Goal: Check status: Check status

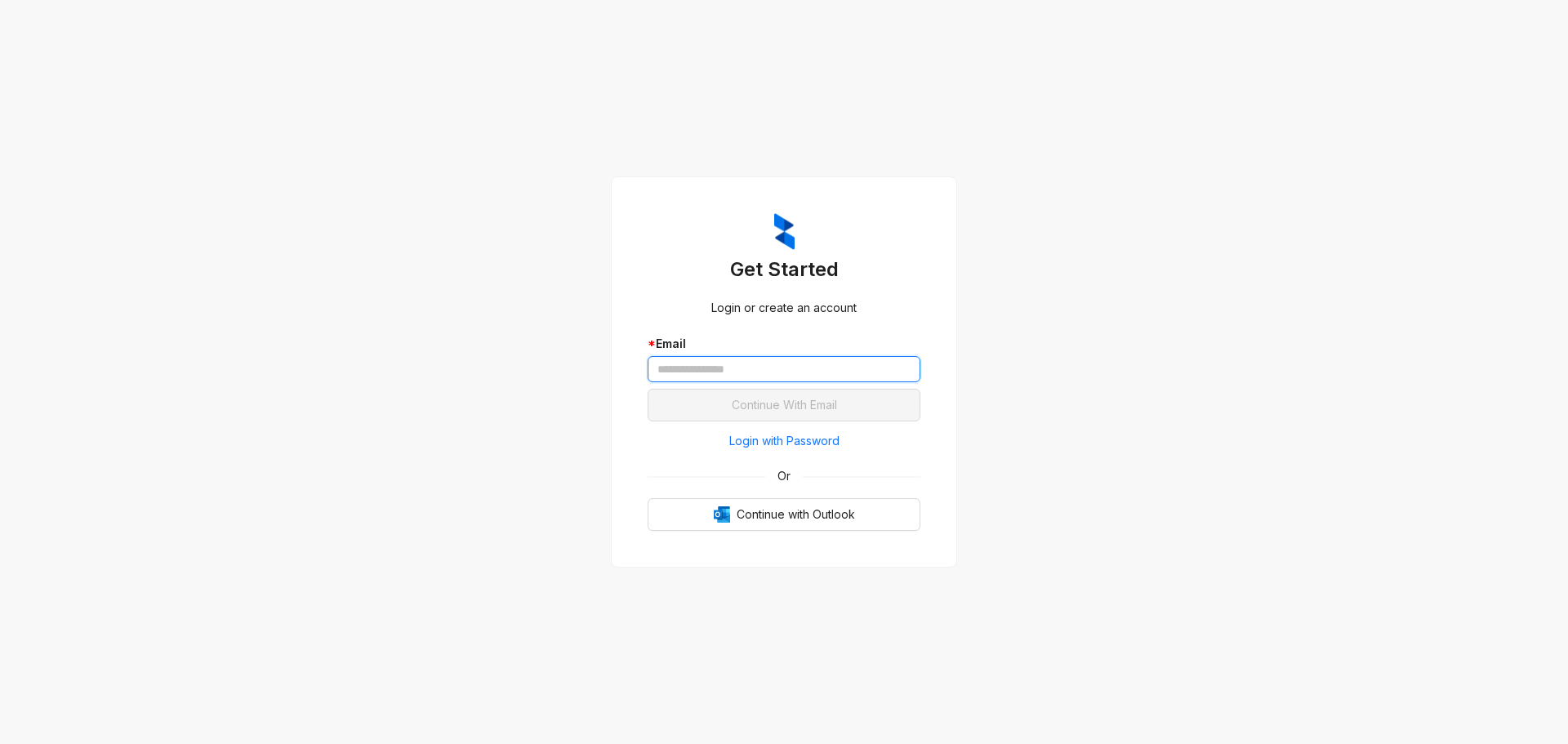
click at [679, 369] on input "text" at bounding box center [784, 369] width 273 height 26
type input "**********"
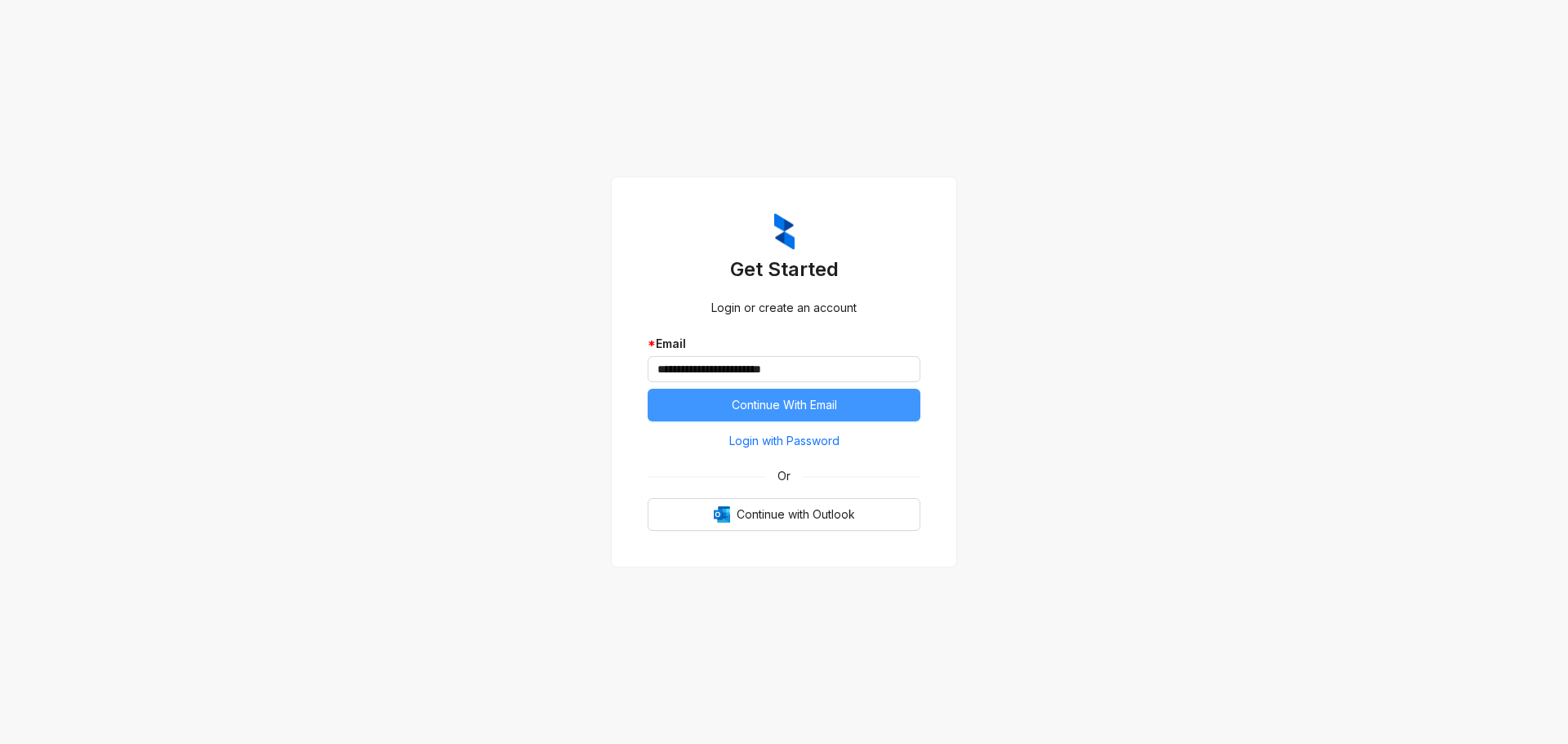
click at [810, 405] on span "Continue With Email" at bounding box center [784, 405] width 105 height 18
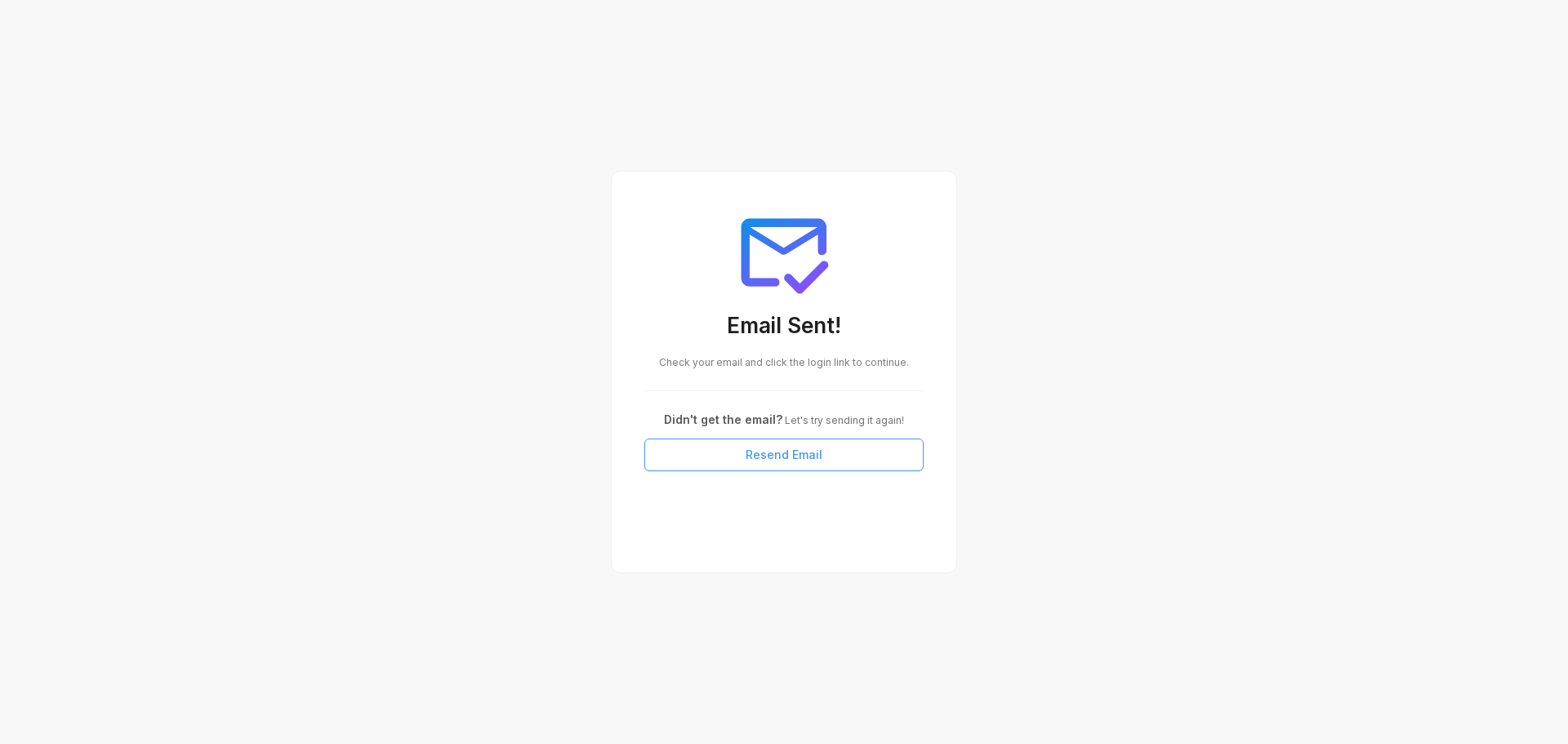
click at [779, 454] on span "Resend Email" at bounding box center [784, 455] width 77 height 18
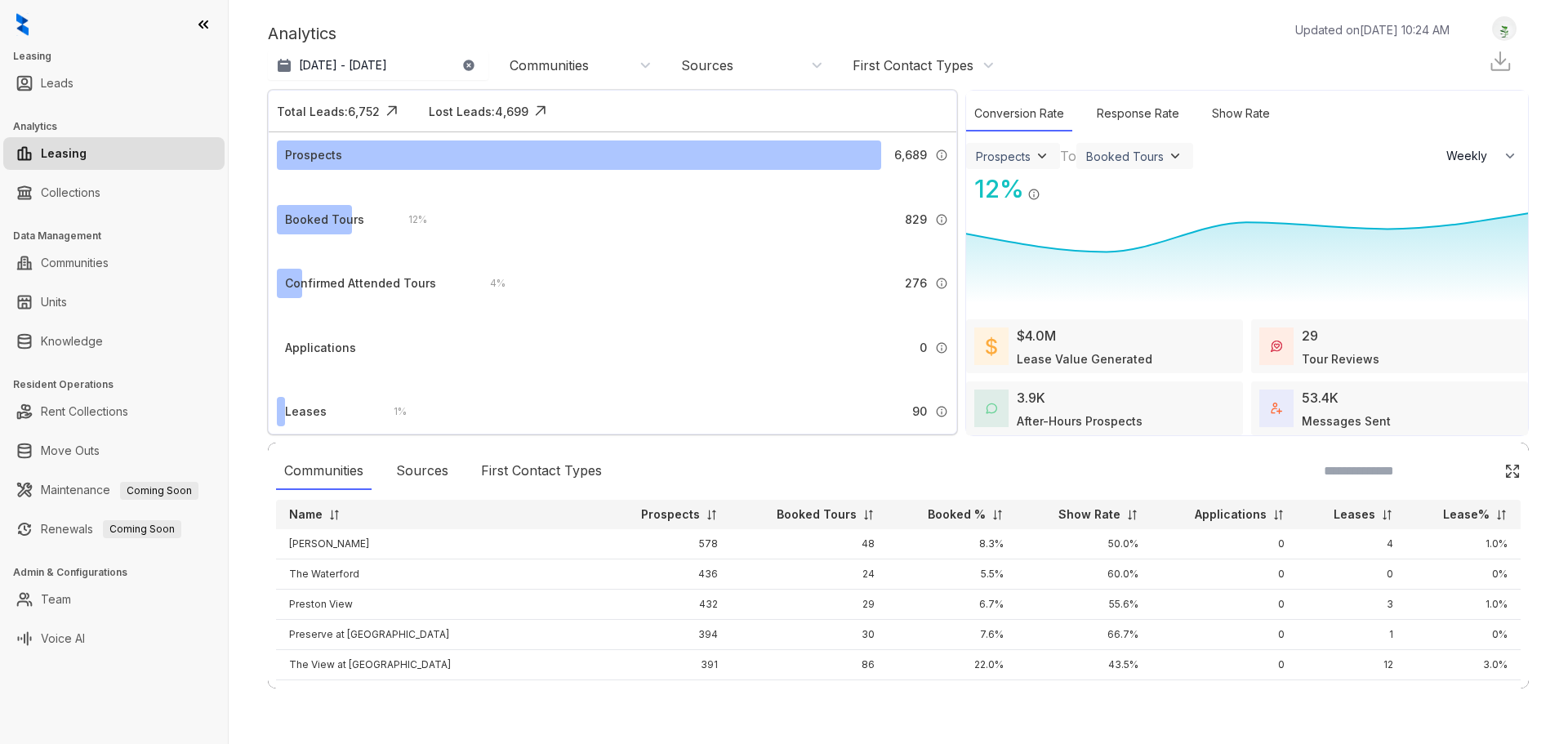
select select "******"
click at [59, 191] on link "Collections" at bounding box center [70, 192] width 60 height 33
click at [85, 189] on link "Collections" at bounding box center [70, 192] width 60 height 33
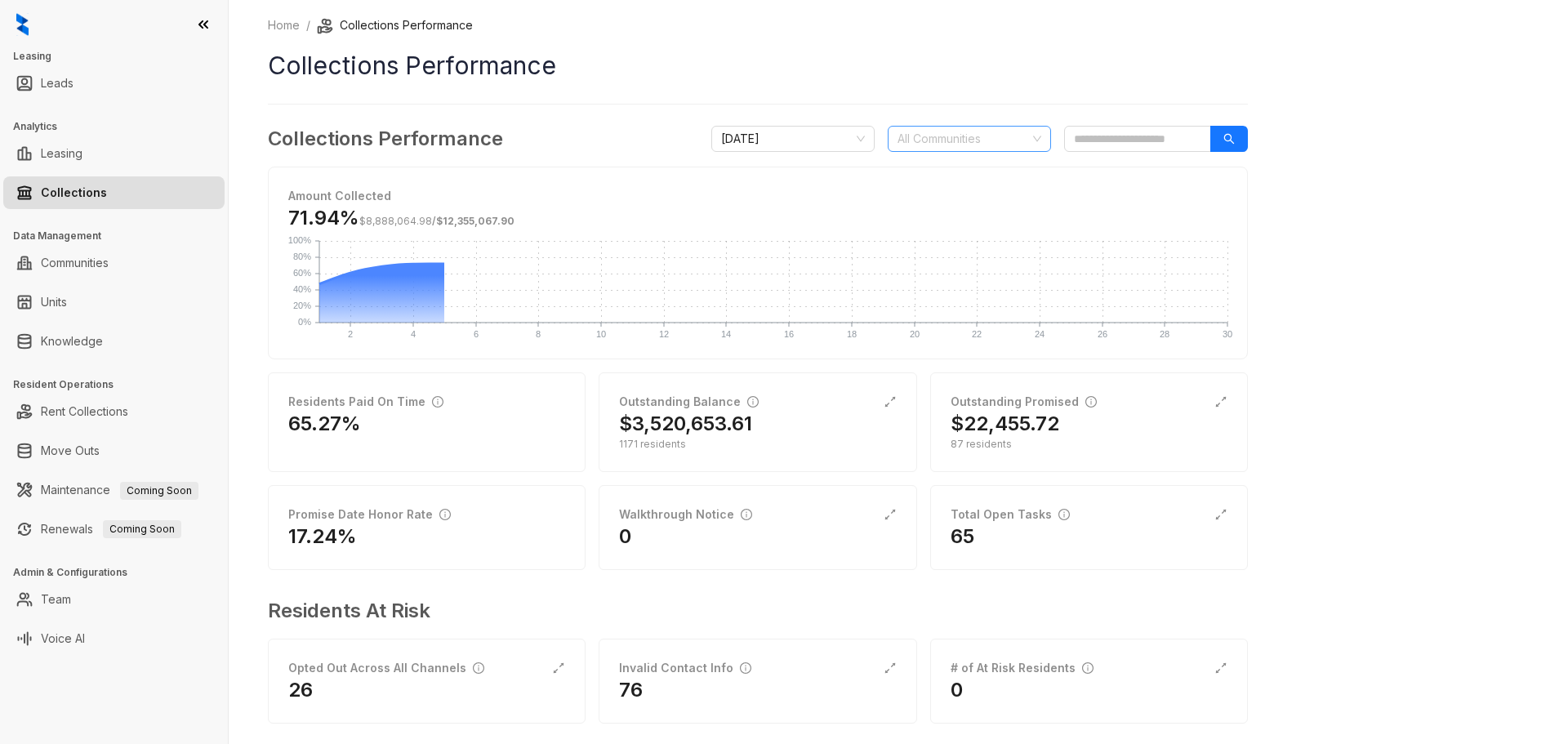
click at [986, 139] on div at bounding box center [961, 139] width 140 height 23
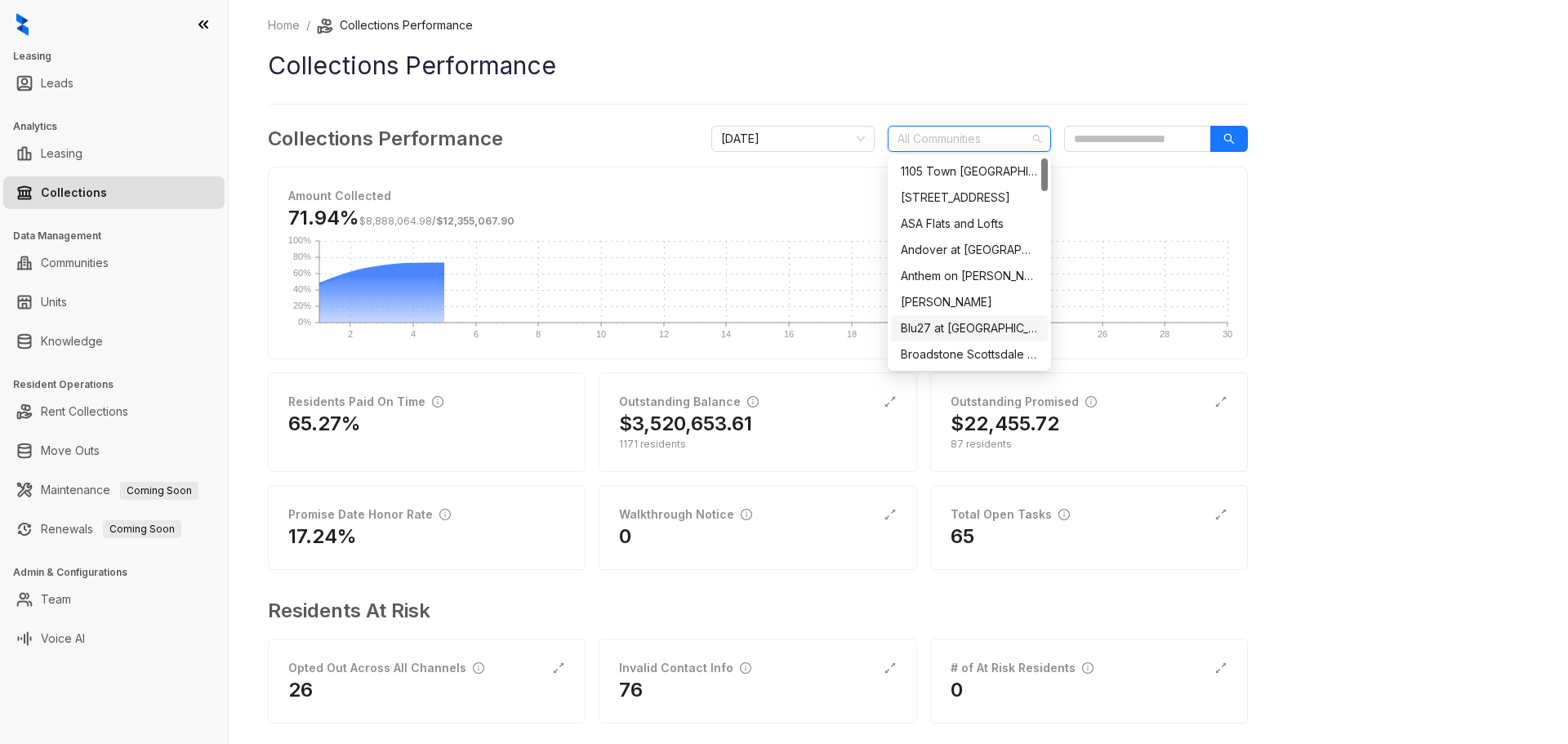
scroll to position [82, 0]
click at [962, 276] on div "Broadstone Scottsdale Quarter" at bounding box center [969, 273] width 137 height 18
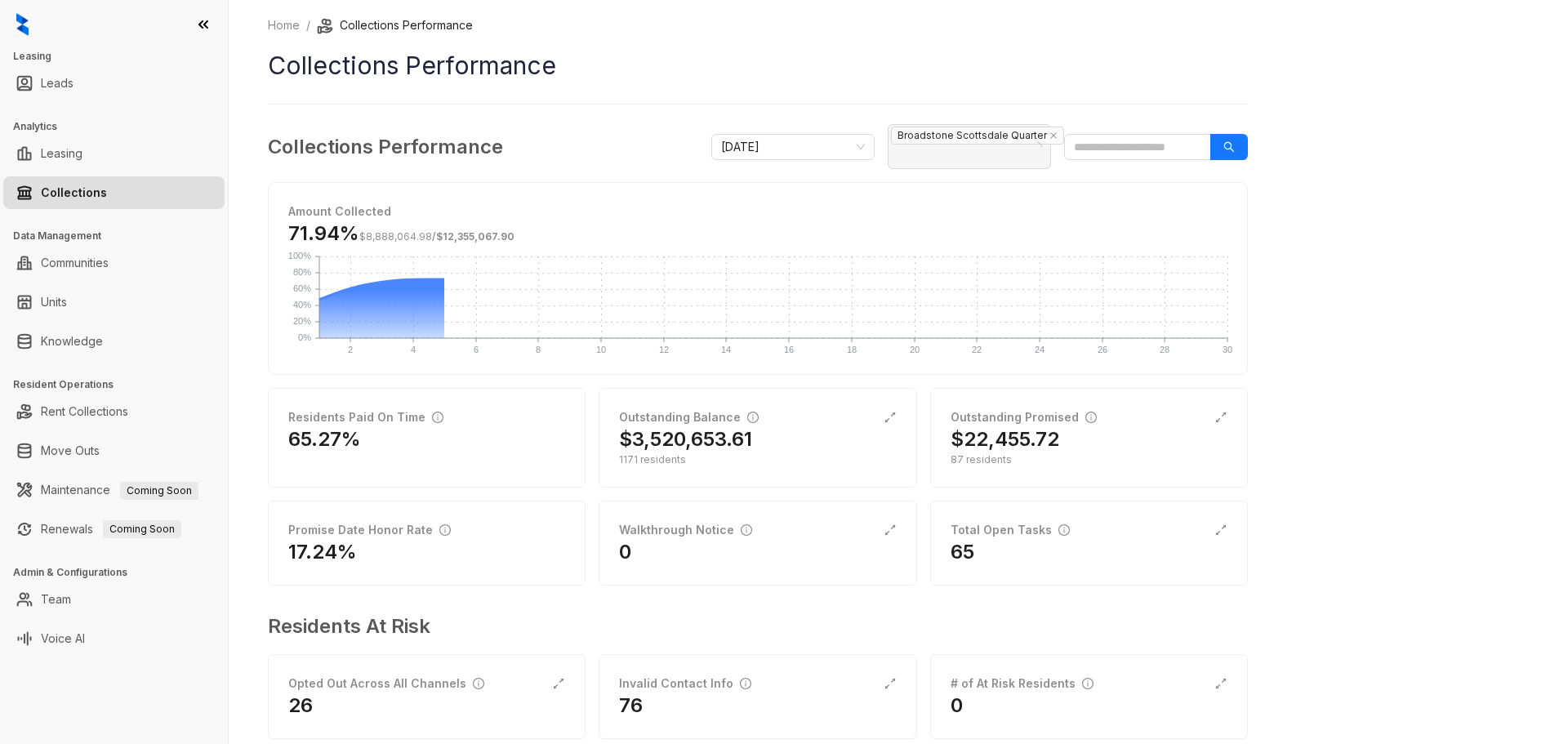
click at [1275, 165] on div "Home / Collections Performance Collections Performance Collections Performance …" at bounding box center [898, 372] width 1339 height 744
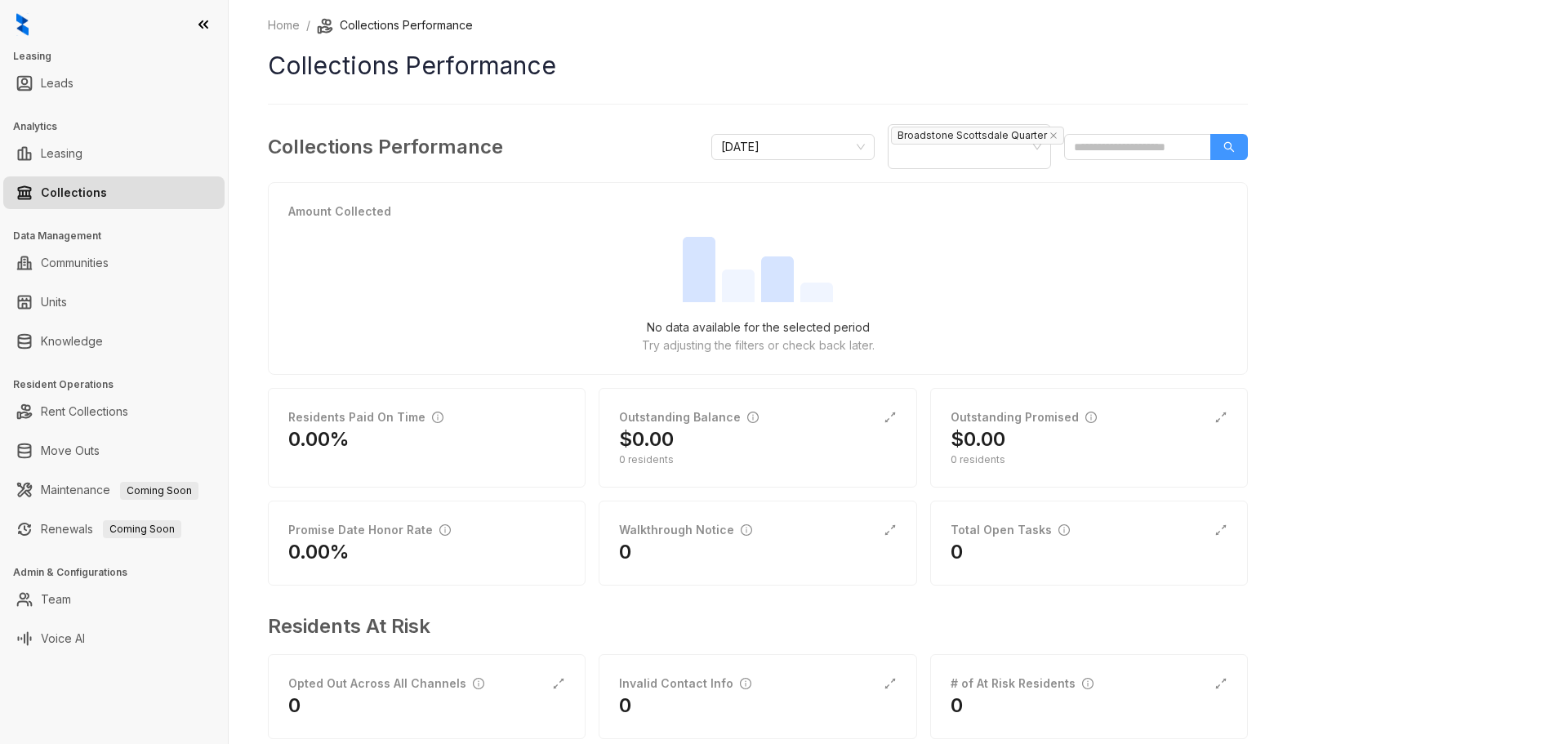
click at [1237, 144] on button "button" at bounding box center [1230, 147] width 38 height 26
drag, startPoint x: 1452, startPoint y: 296, endPoint x: 1442, endPoint y: 291, distance: 11.2
click at [1446, 292] on div "Home / Collections Performance Collections Performance Collections Performance …" at bounding box center [898, 372] width 1339 height 744
click at [1225, 142] on icon "search" at bounding box center [1229, 147] width 11 height 11
click at [864, 148] on span "[DATE]" at bounding box center [793, 147] width 144 height 24
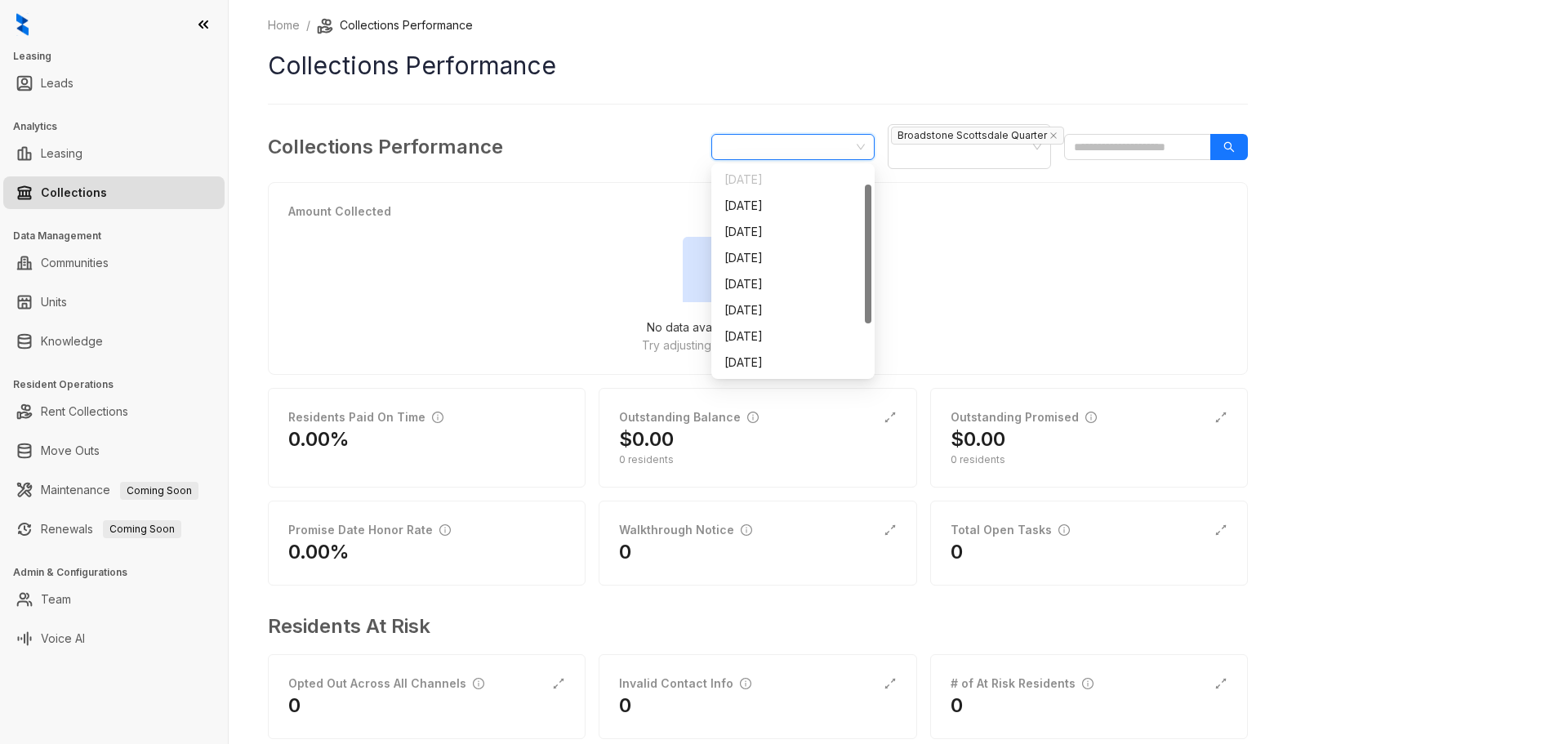
scroll to position [26, 0]
click at [756, 357] on div "[DATE]" at bounding box center [793, 363] width 137 height 18
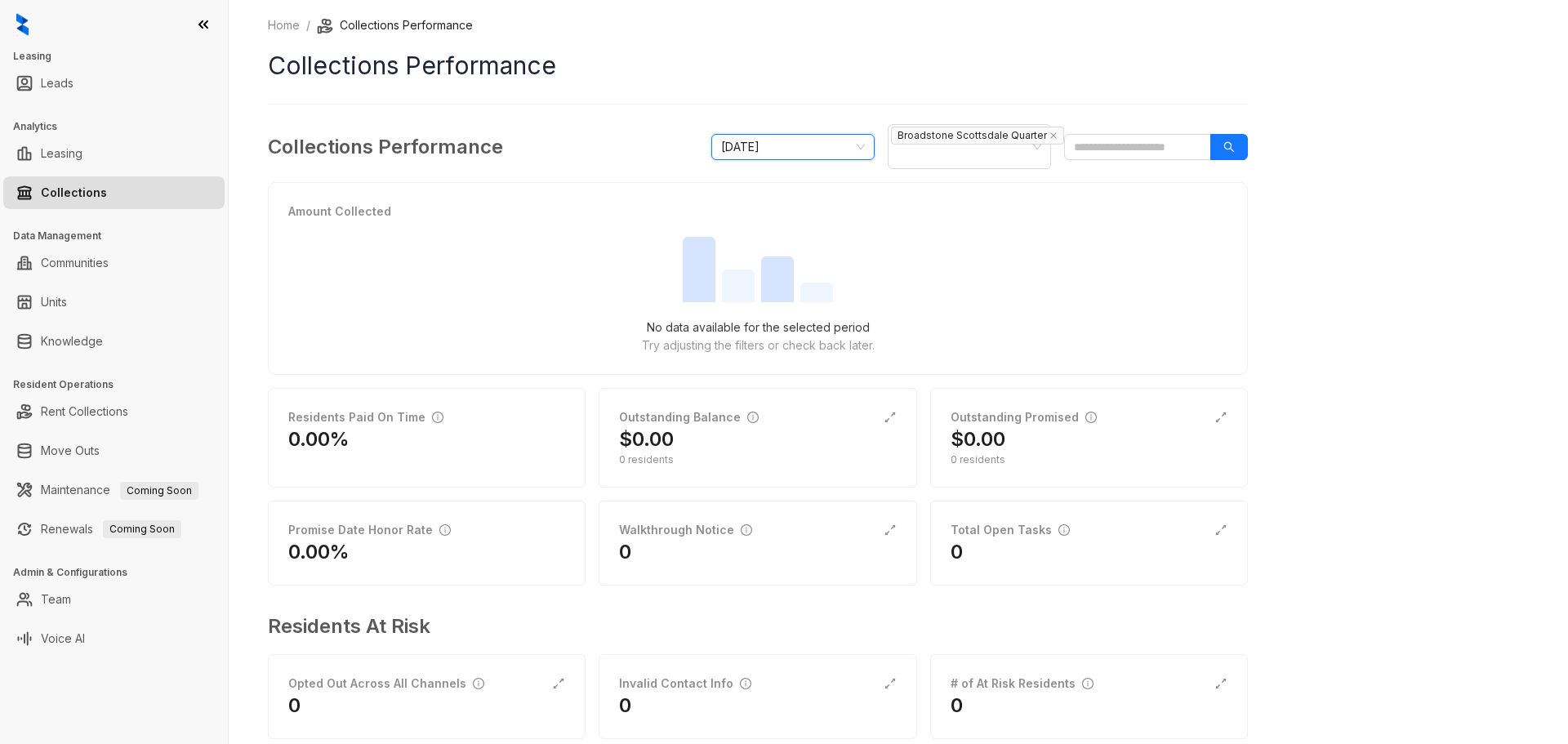
click at [859, 149] on span "[DATE]" at bounding box center [793, 147] width 144 height 24
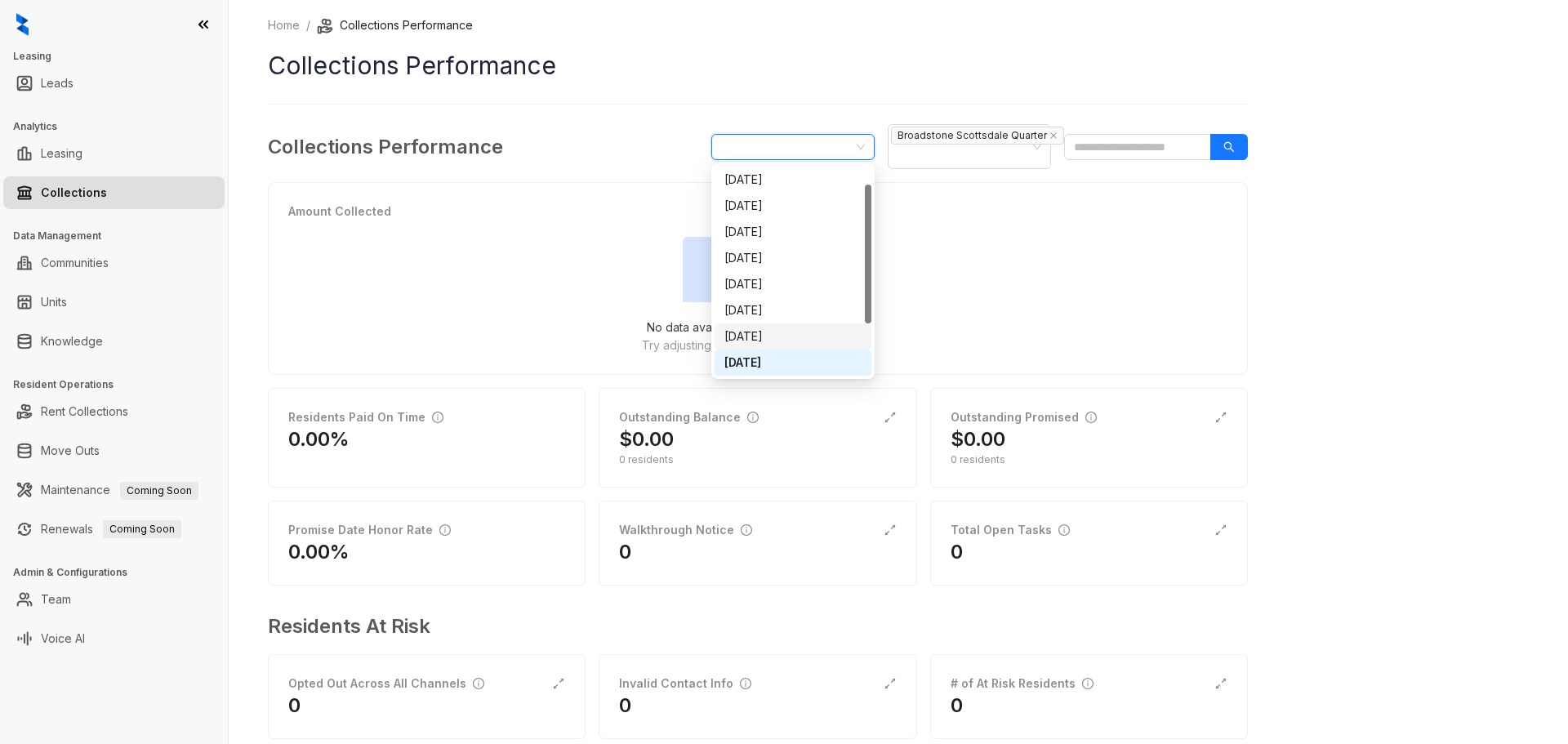
click at [758, 336] on div "[DATE]" at bounding box center [793, 337] width 137 height 18
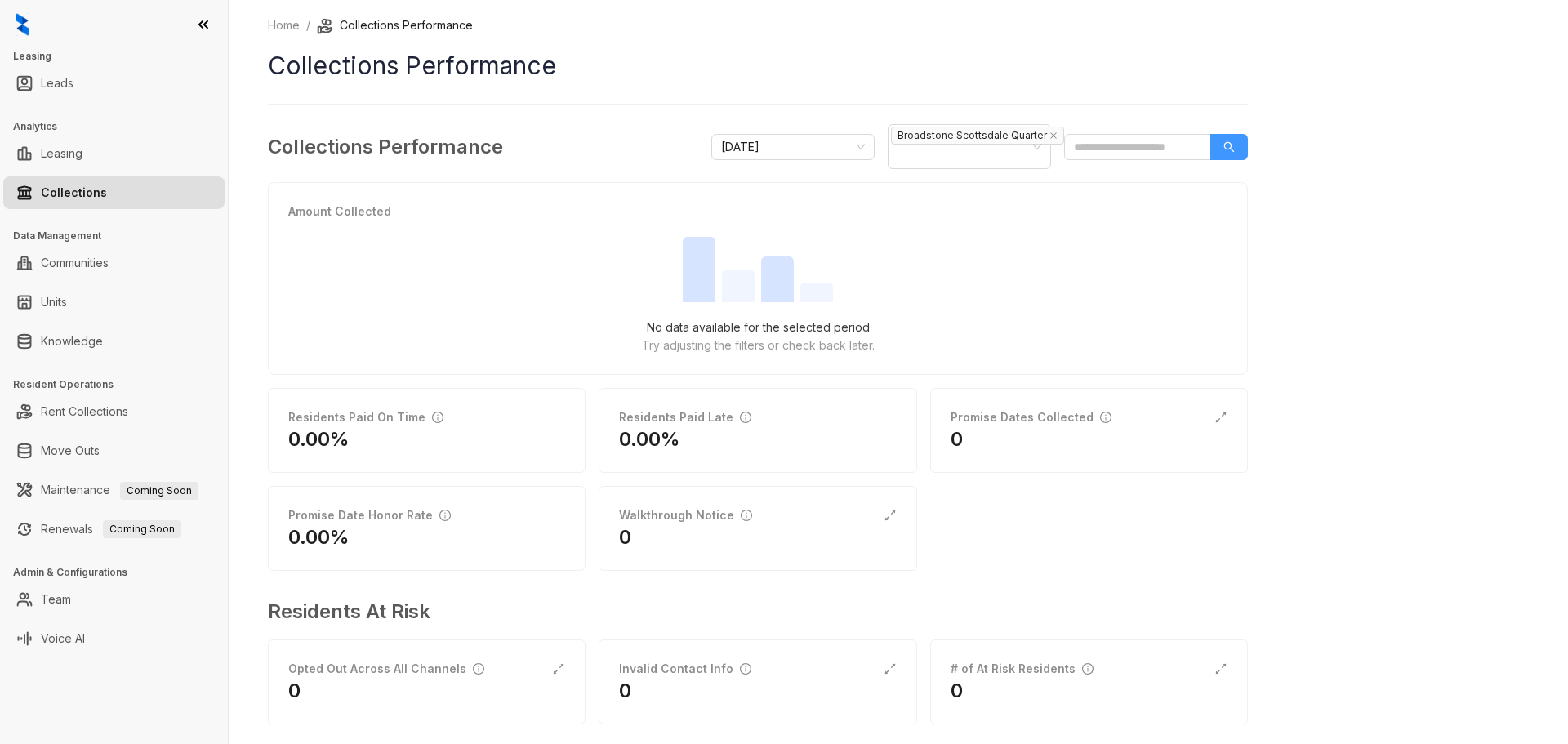
click at [1229, 143] on icon "search" at bounding box center [1229, 147] width 11 height 11
click at [1049, 136] on icon "close" at bounding box center [1053, 135] width 8 height 8
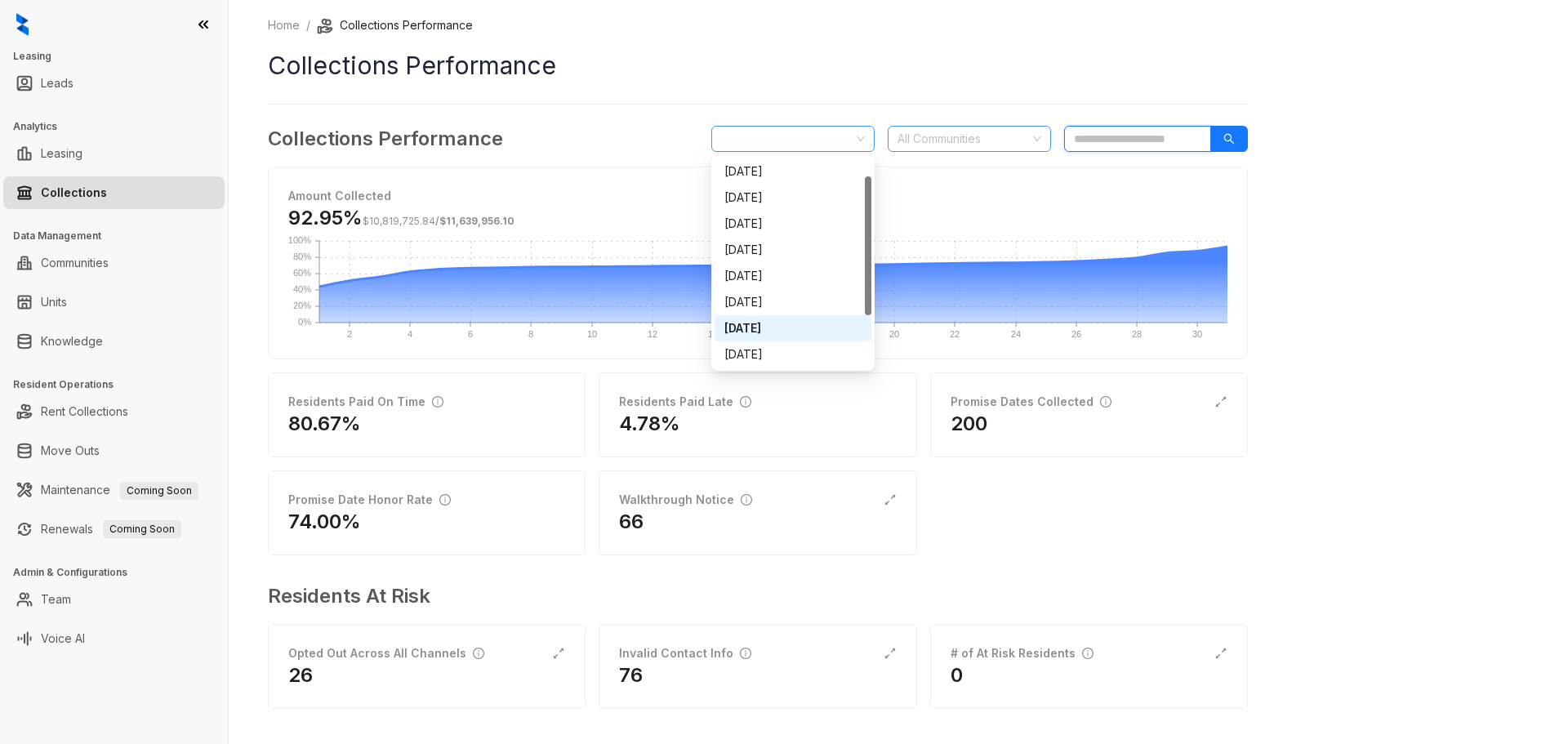
click at [860, 139] on span "[DATE]" at bounding box center [793, 139] width 144 height 24
click at [763, 356] on div "[DATE]" at bounding box center [793, 354] width 137 height 18
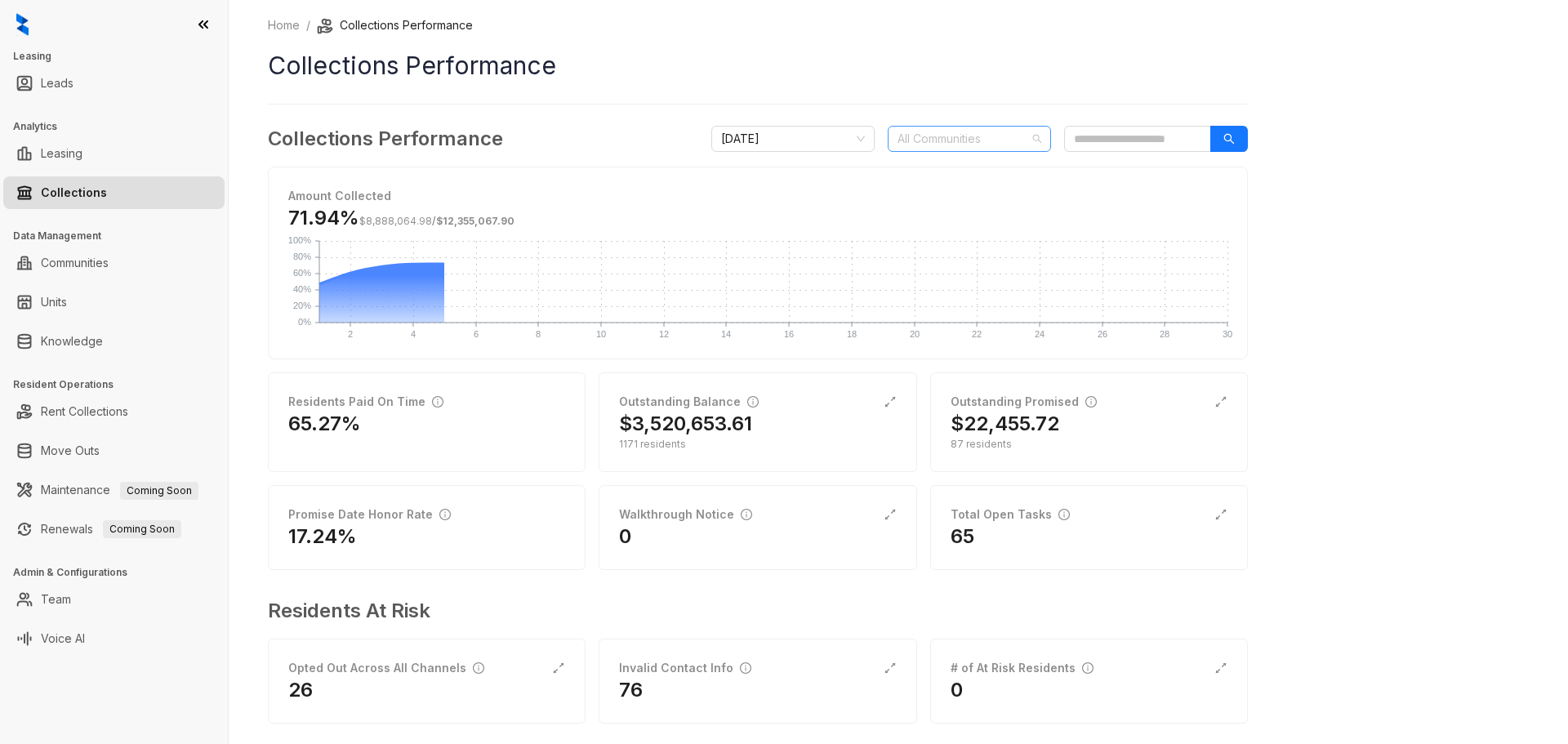
click at [1035, 137] on div "All Communities" at bounding box center [969, 139] width 163 height 26
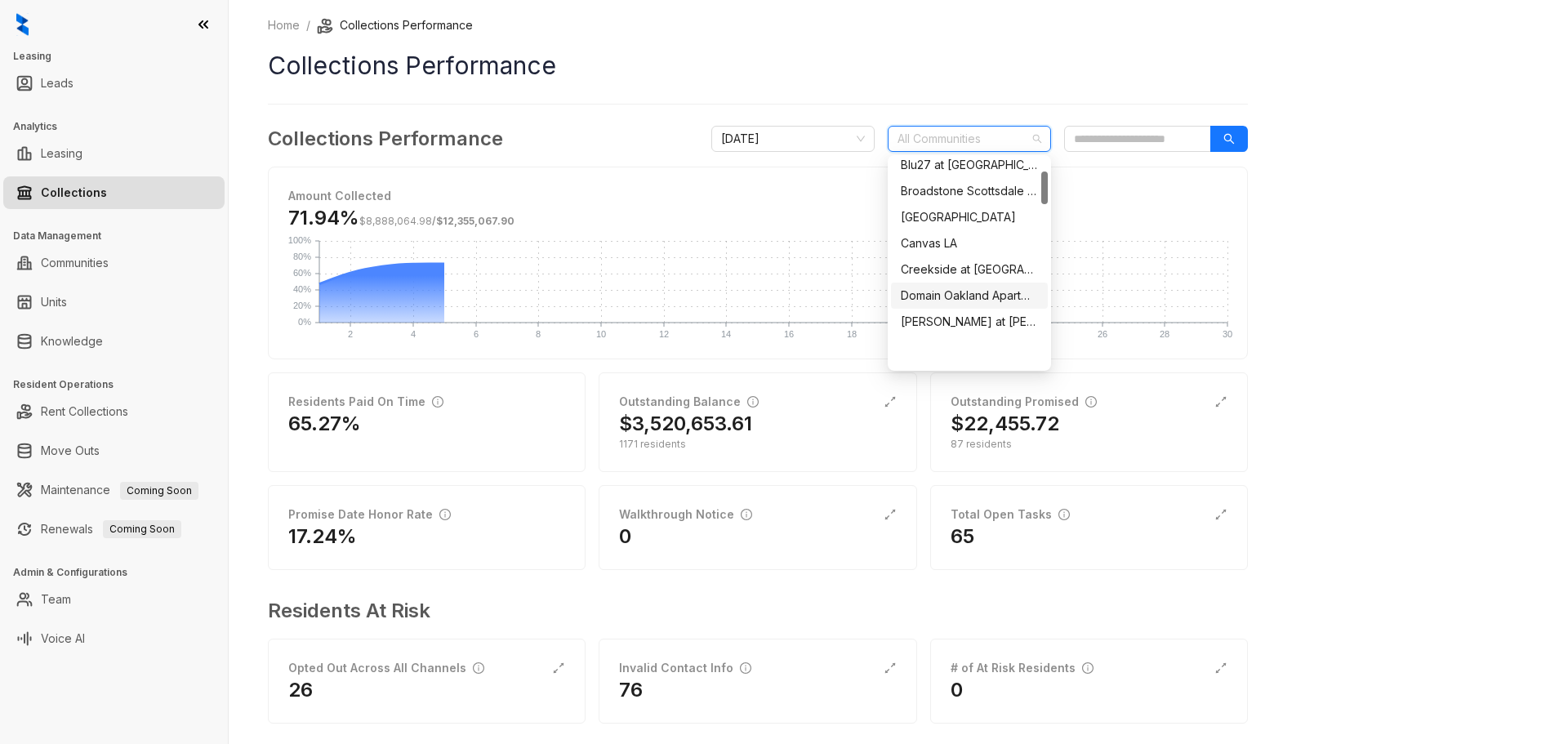
scroll to position [82, 0]
click at [943, 274] on div "Broadstone Scottsdale Quarter" at bounding box center [969, 273] width 137 height 18
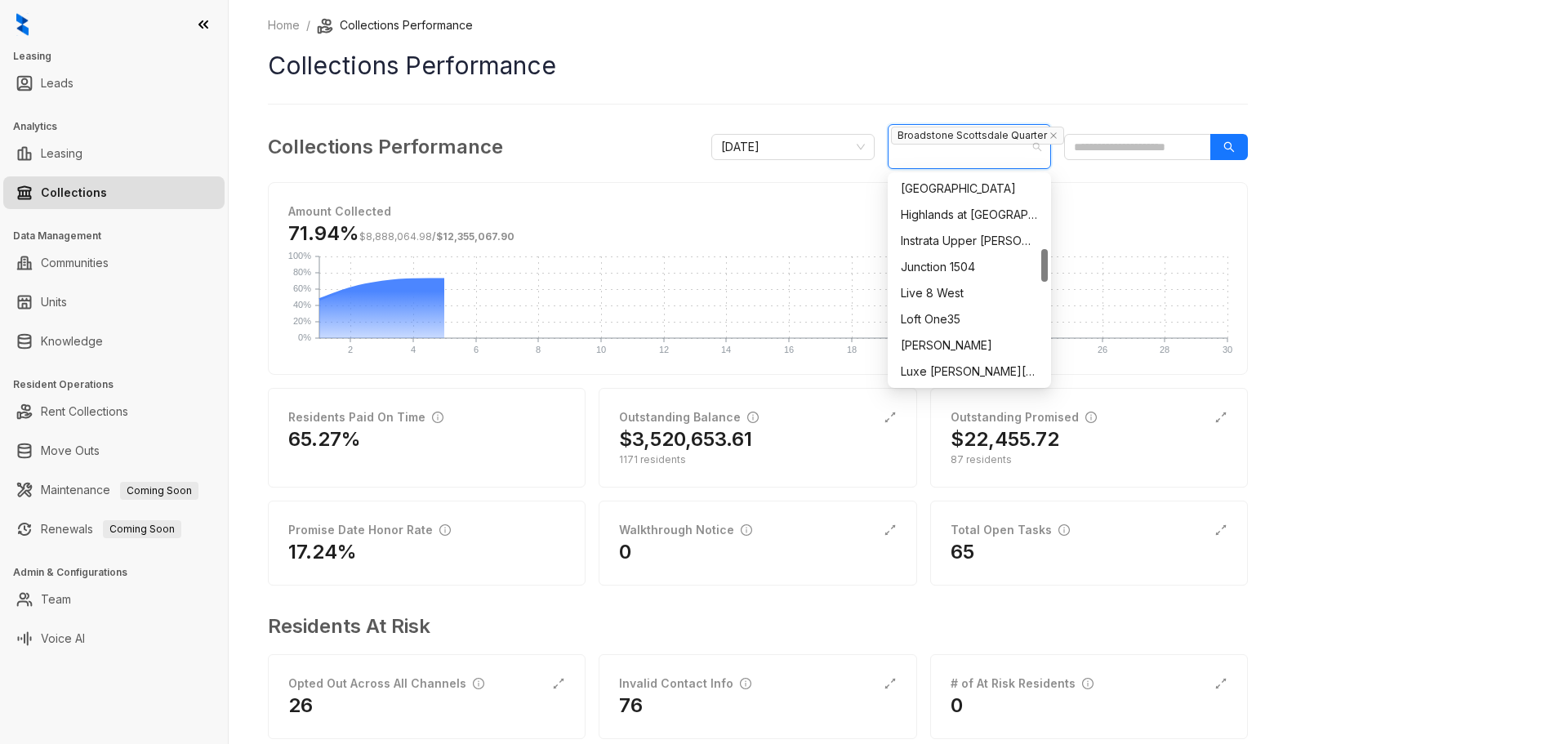
scroll to position [0, 0]
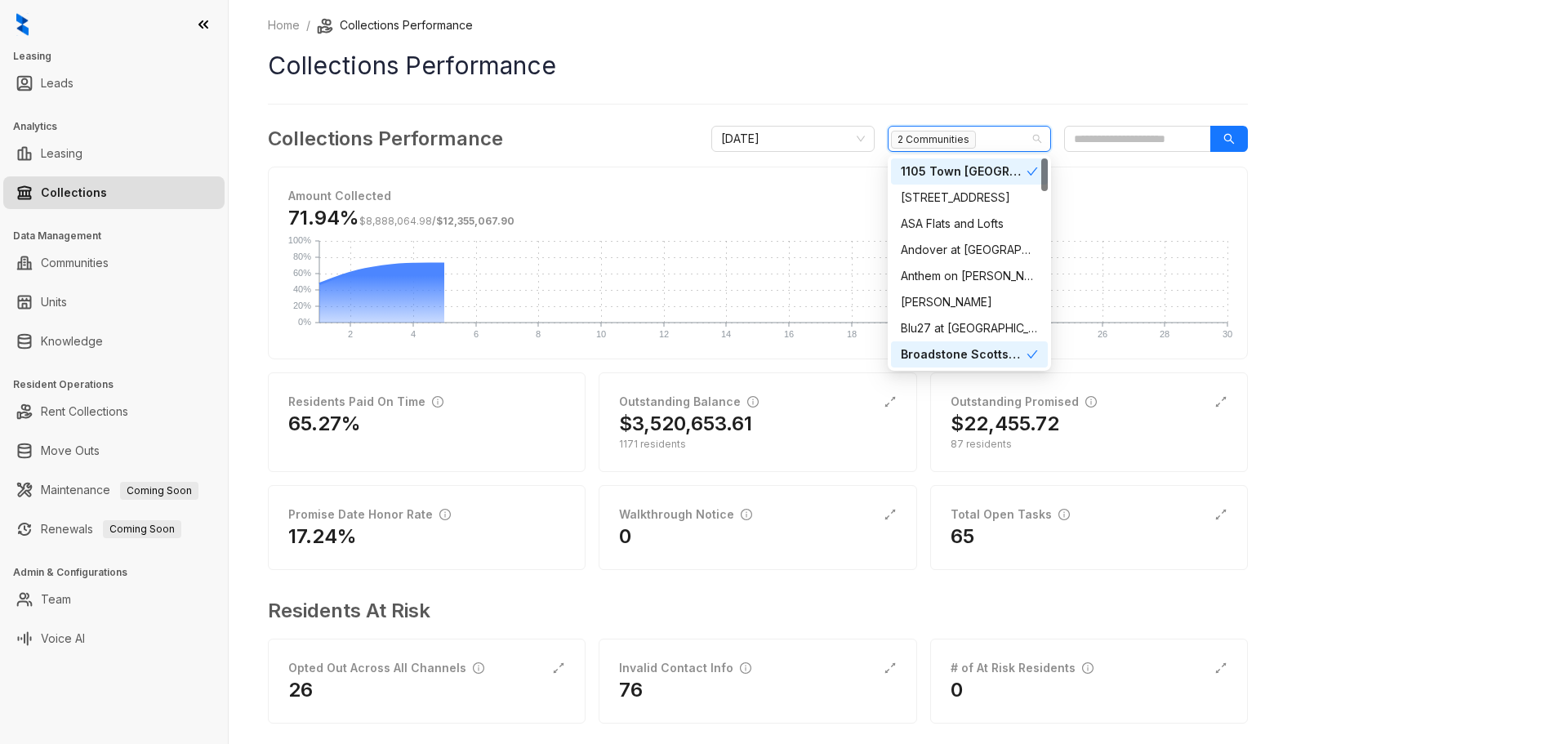
click at [1033, 169] on icon "check" at bounding box center [1032, 171] width 11 height 11
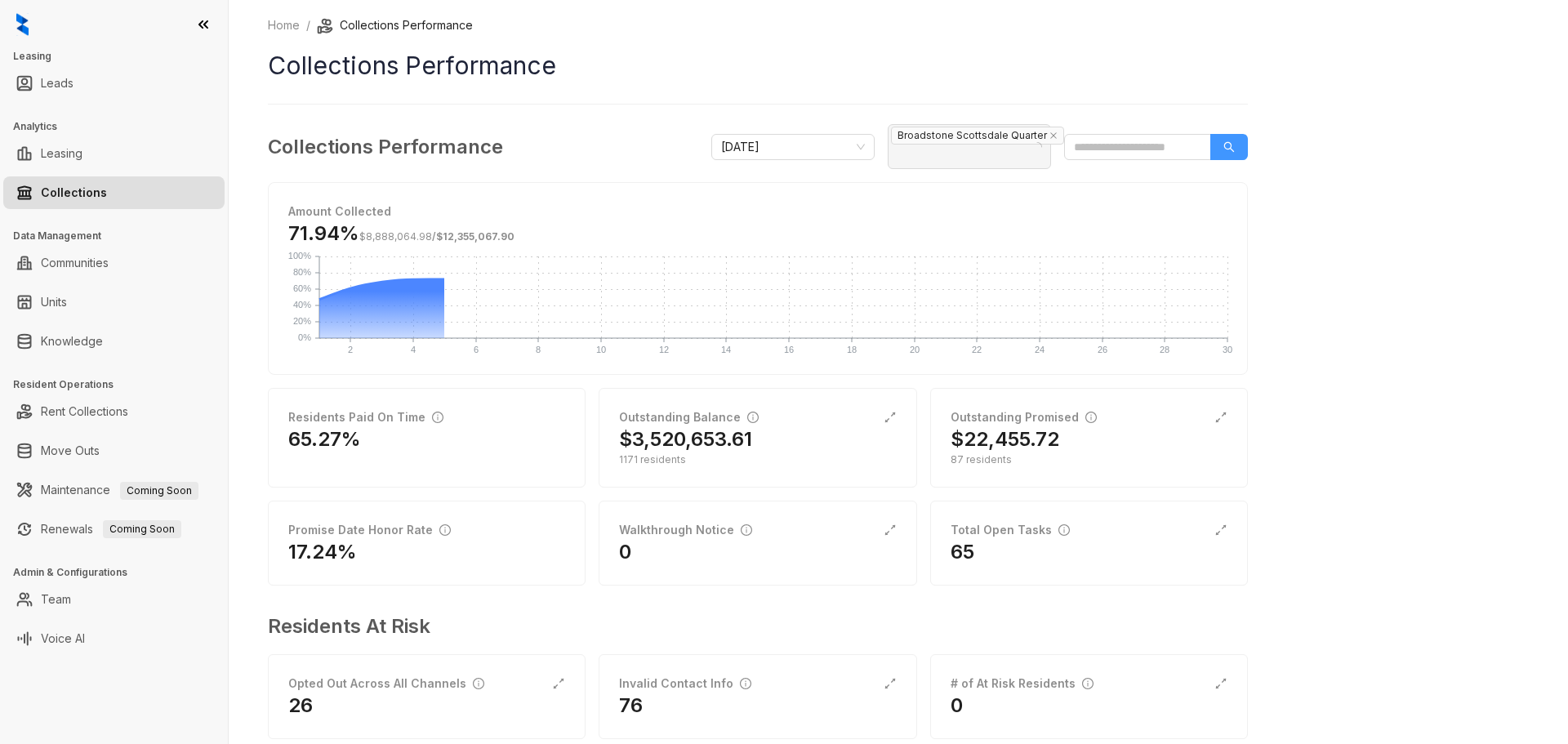
click at [1224, 148] on icon "search" at bounding box center [1229, 147] width 11 height 11
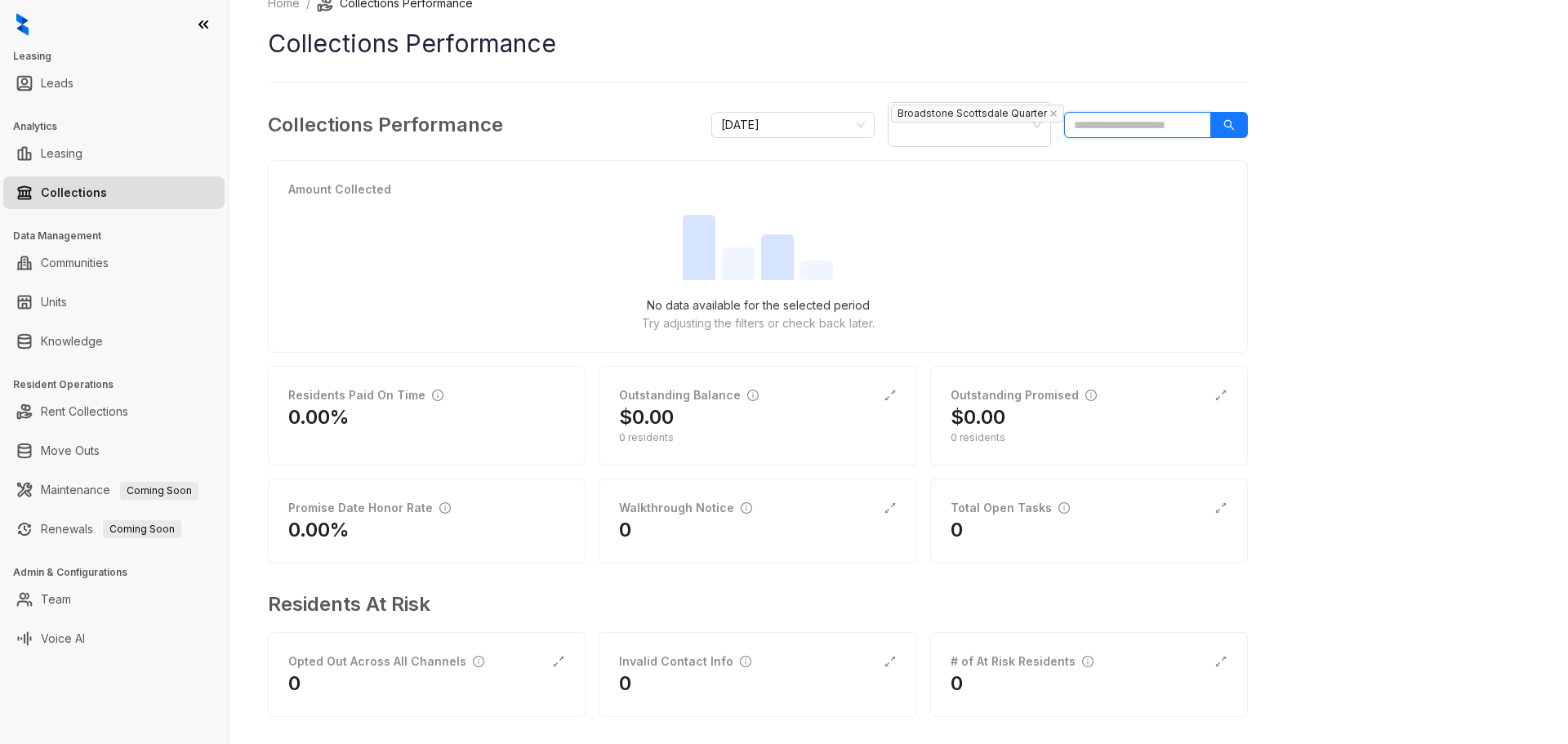
scroll to position [35, 0]
